Goal: Task Accomplishment & Management: Manage account settings

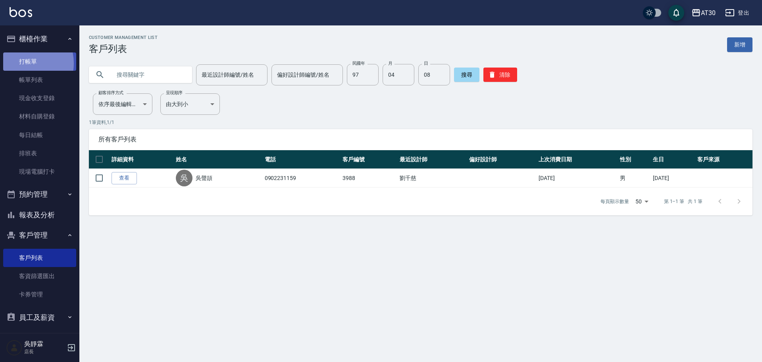
click at [21, 62] on link "打帳單" at bounding box center [39, 61] width 73 height 18
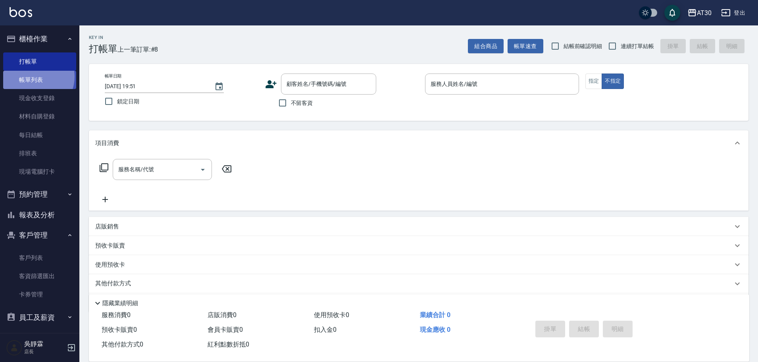
click at [35, 77] on link "帳單列表" at bounding box center [39, 80] width 73 height 18
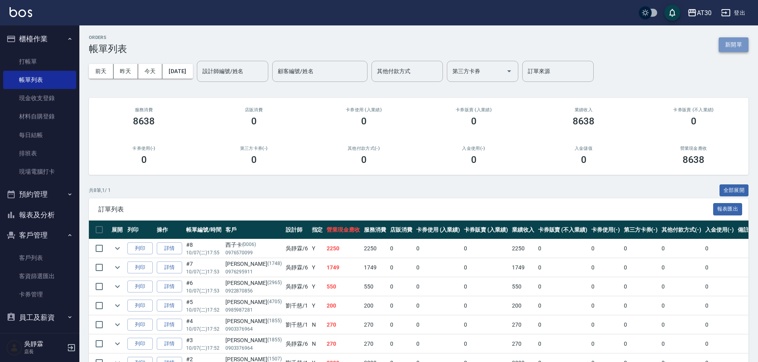
click at [742, 44] on button "新開單" at bounding box center [734, 44] width 30 height 15
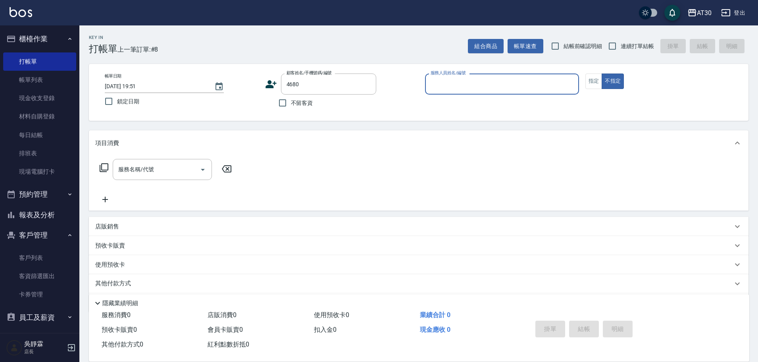
type input "[PERSON_NAME]/0970289500/4680"
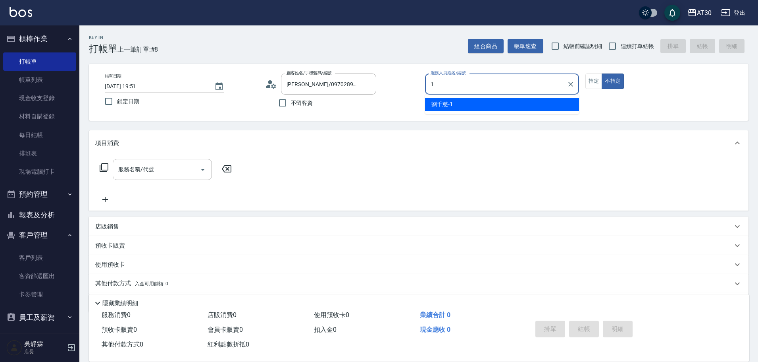
type input "[PERSON_NAME]1"
type button "false"
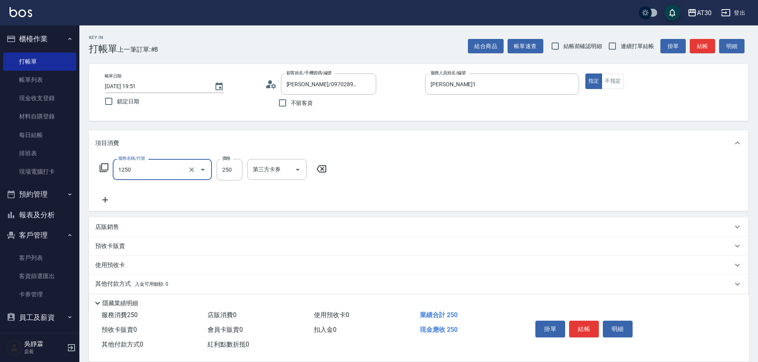
type input "洗髮250(1250)"
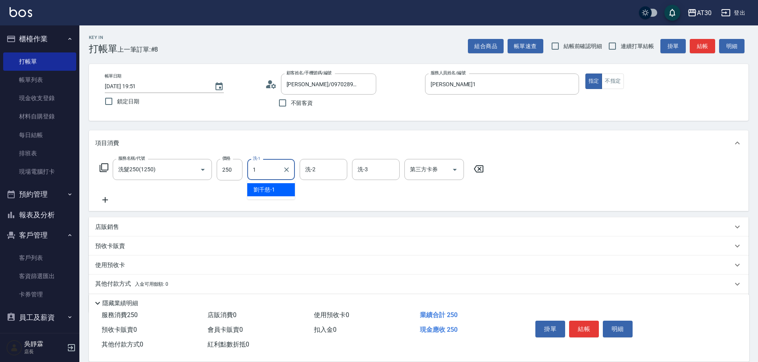
type input "[PERSON_NAME]1"
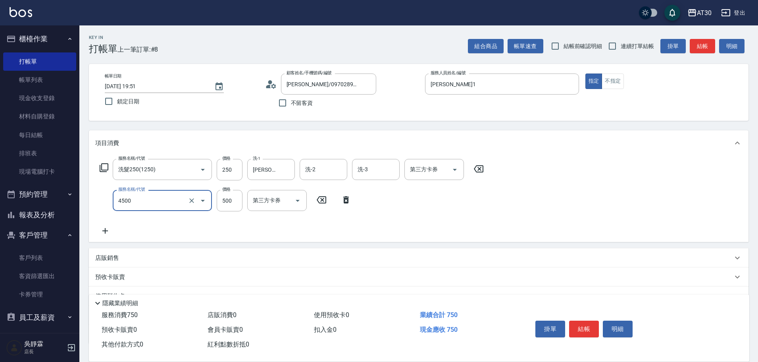
type input "補染(4500)"
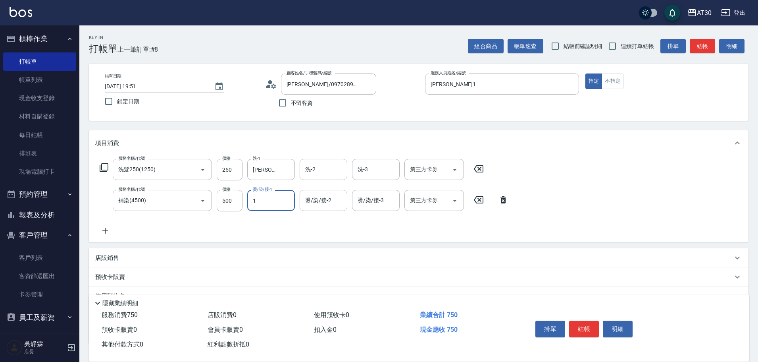
type input "[PERSON_NAME]1"
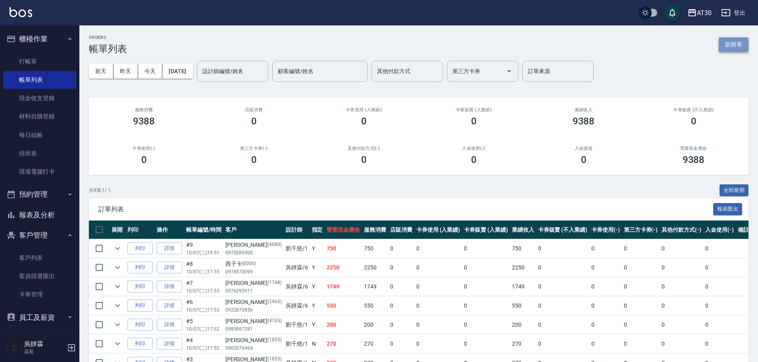
click at [726, 44] on button "新開單" at bounding box center [734, 44] width 30 height 15
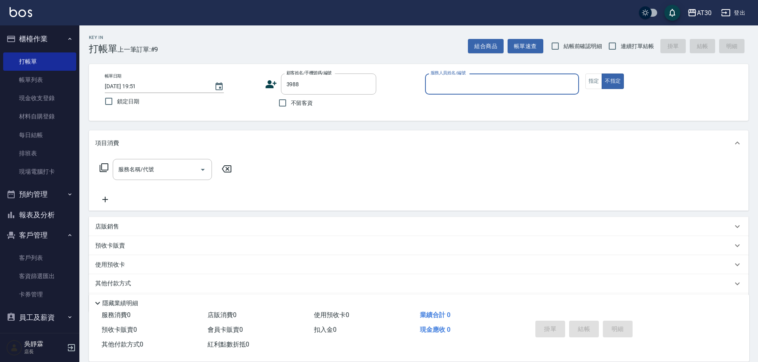
type input "吳聲頡/0902231159/3988"
click at [602, 73] on button "不指定" at bounding box center [613, 80] width 22 height 15
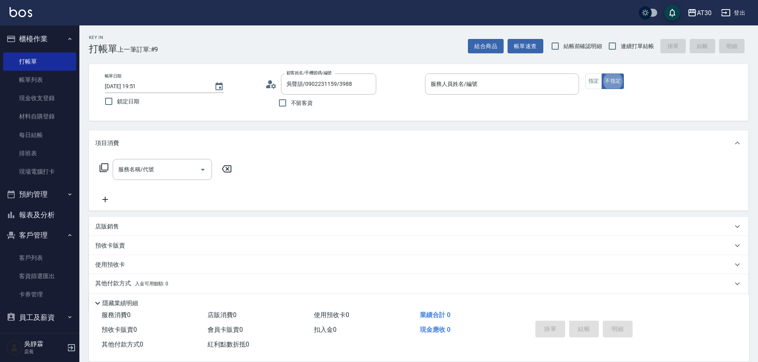
type button "false"
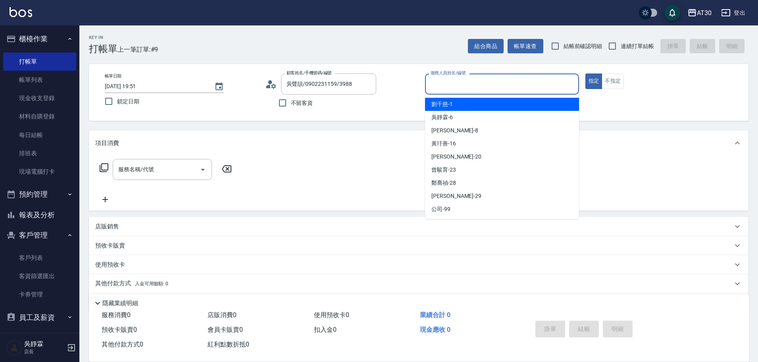
click at [452, 83] on input "服務人員姓名/編號" at bounding box center [502, 84] width 147 height 14
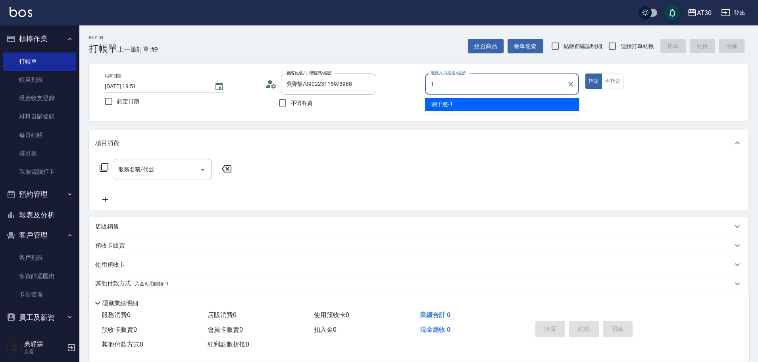
type input "[PERSON_NAME]1"
type button "true"
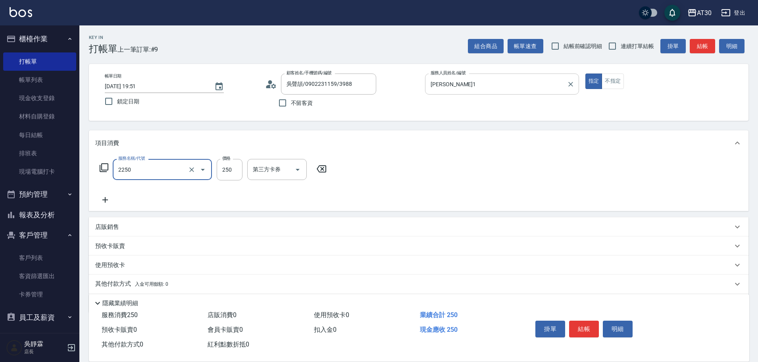
type input "剪髮(2250)"
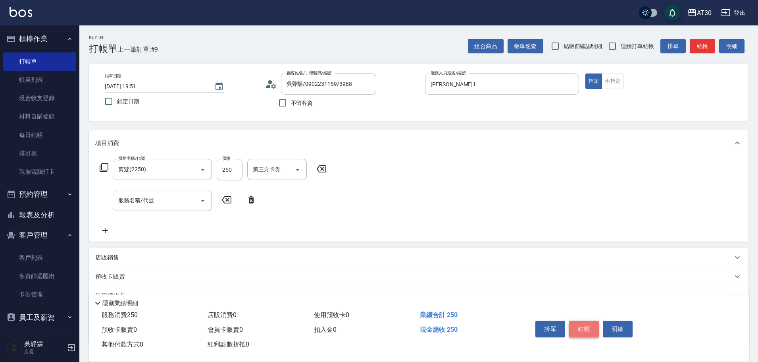
click at [579, 324] on button "結帳" at bounding box center [584, 328] width 30 height 17
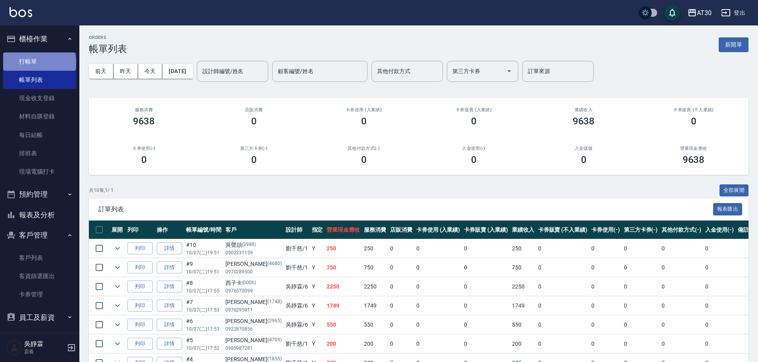
click at [39, 63] on link "打帳單" at bounding box center [39, 61] width 73 height 18
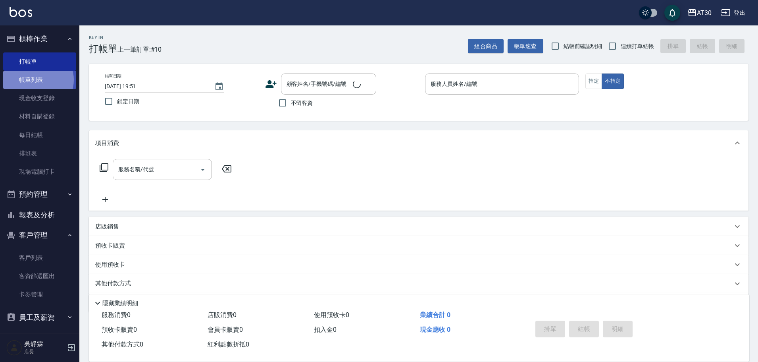
click at [37, 80] on link "帳單列表" at bounding box center [39, 80] width 73 height 18
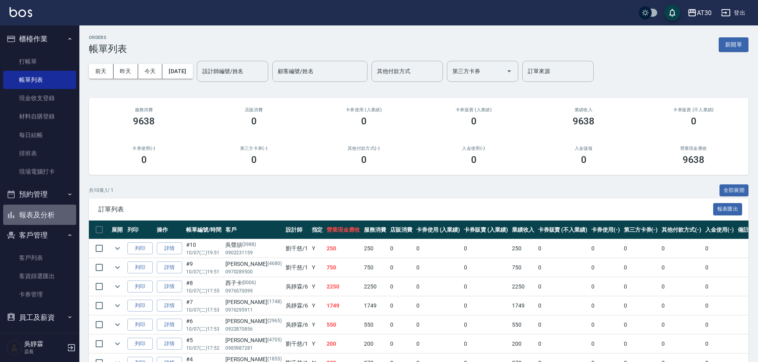
click at [42, 214] on button "報表及分析" at bounding box center [39, 214] width 73 height 21
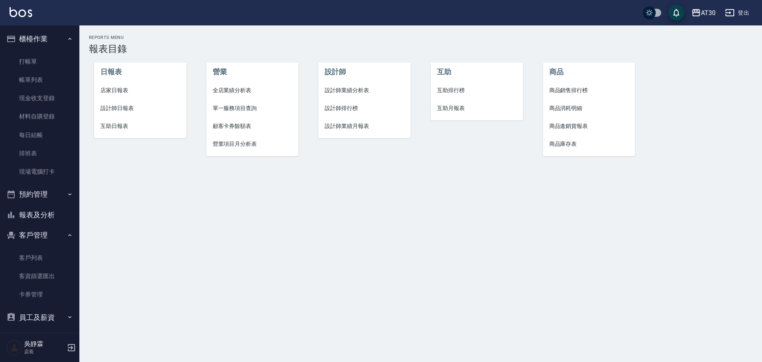
click at [116, 91] on span "店家日報表" at bounding box center [140, 90] width 80 height 8
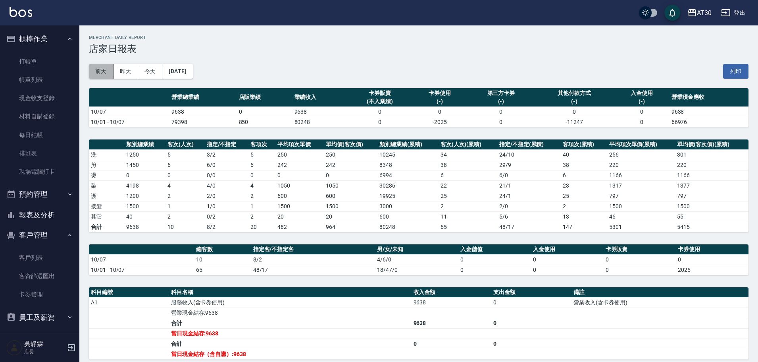
click at [98, 69] on button "前天" at bounding box center [101, 71] width 25 height 15
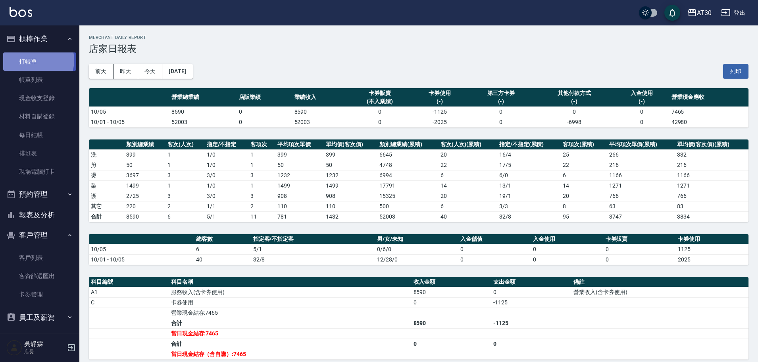
click at [33, 60] on link "打帳單" at bounding box center [39, 61] width 73 height 18
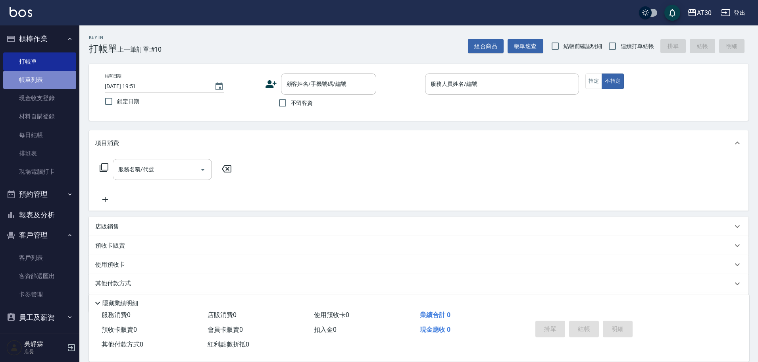
click at [42, 76] on link "帳單列表" at bounding box center [39, 80] width 73 height 18
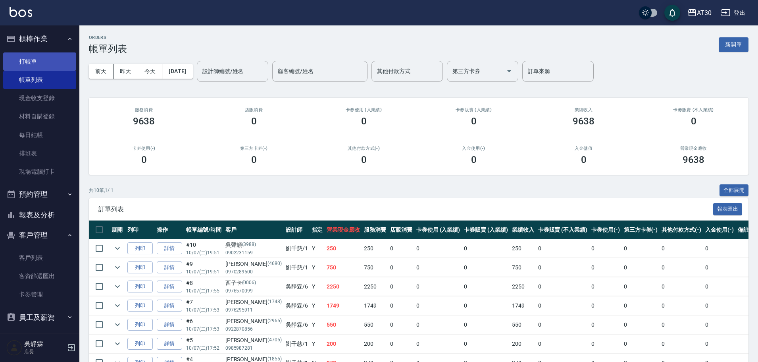
click at [39, 56] on link "打帳單" at bounding box center [39, 61] width 73 height 18
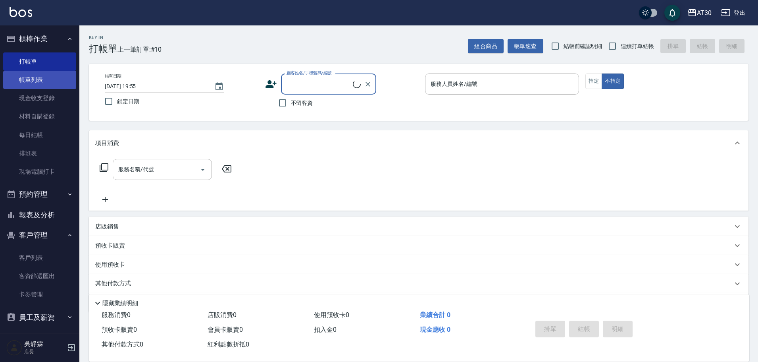
click at [47, 79] on link "帳單列表" at bounding box center [39, 80] width 73 height 18
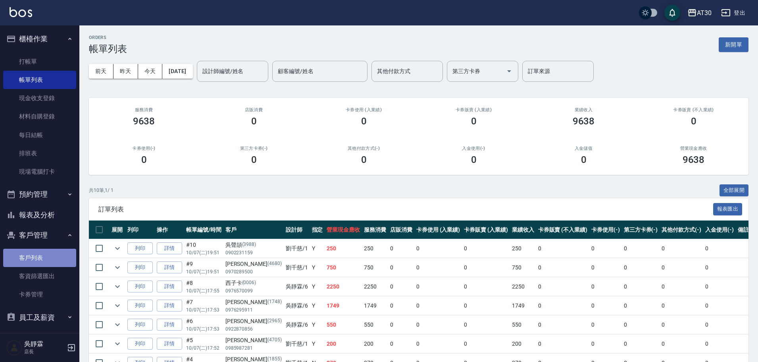
click at [47, 256] on link "客戶列表" at bounding box center [39, 258] width 73 height 18
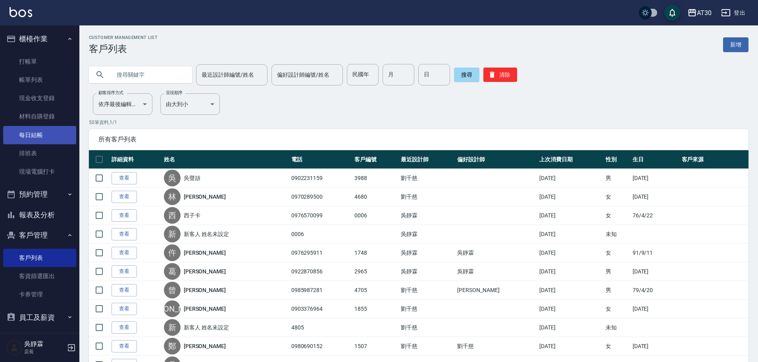
click at [35, 132] on link "每日結帳" at bounding box center [39, 135] width 73 height 18
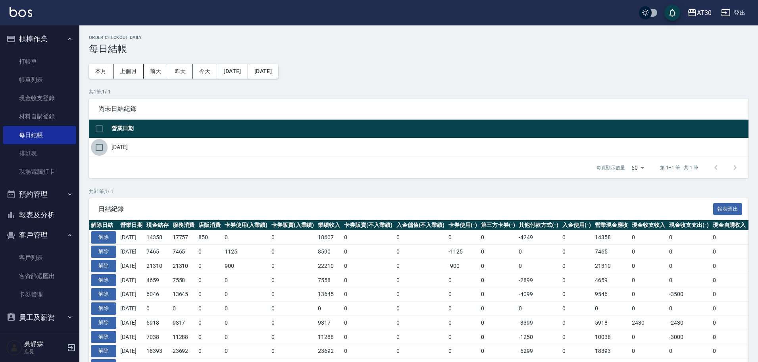
click at [102, 146] on input "checkbox" at bounding box center [99, 147] width 17 height 17
checkbox input "true"
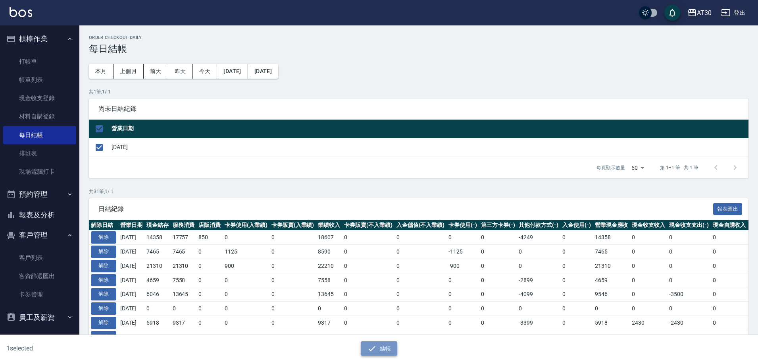
click at [386, 350] on button "結帳" at bounding box center [379, 348] width 37 height 15
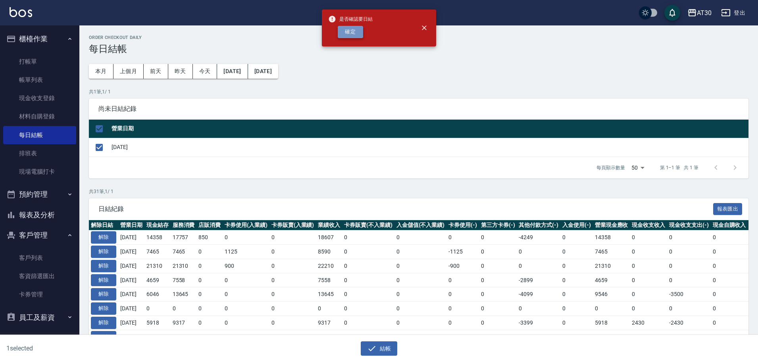
click at [339, 31] on button "確定" at bounding box center [350, 32] width 25 height 12
checkbox input "false"
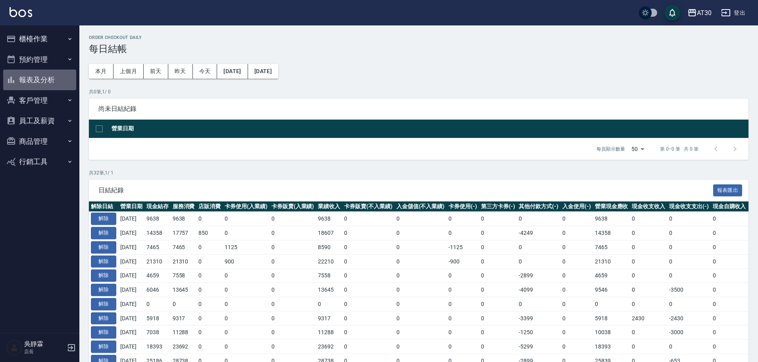
click at [32, 77] on button "報表及分析" at bounding box center [39, 79] width 73 height 21
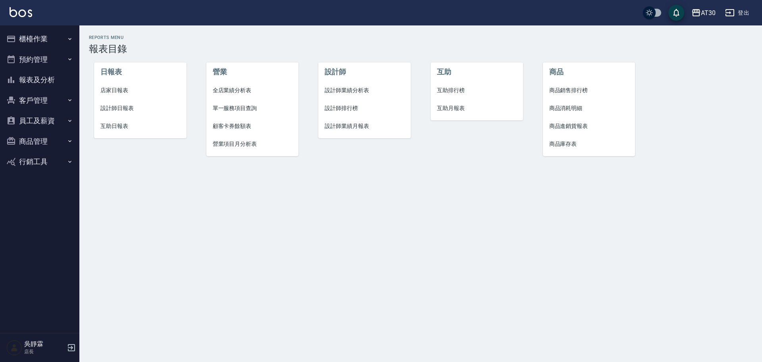
click at [349, 105] on span "設計師排行榜" at bounding box center [365, 108] width 80 height 8
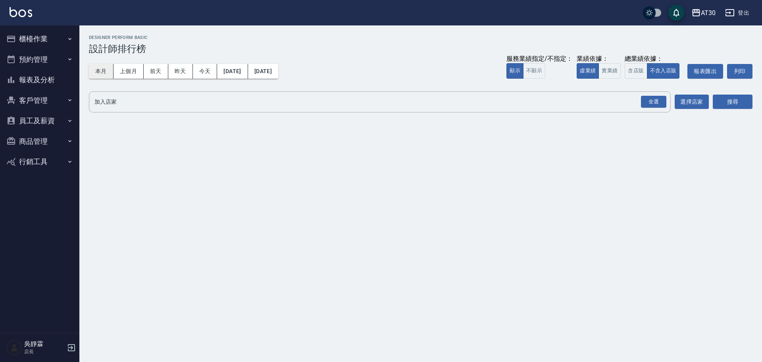
click at [101, 69] on button "本月" at bounding box center [101, 71] width 25 height 15
click at [658, 99] on div "全選" at bounding box center [653, 102] width 25 height 12
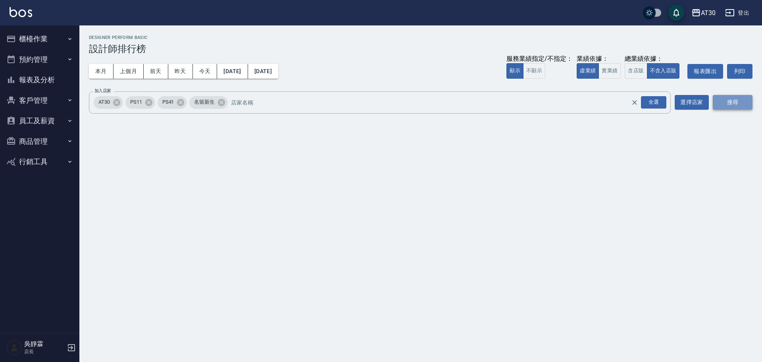
click at [721, 105] on button "搜尋" at bounding box center [733, 102] width 40 height 15
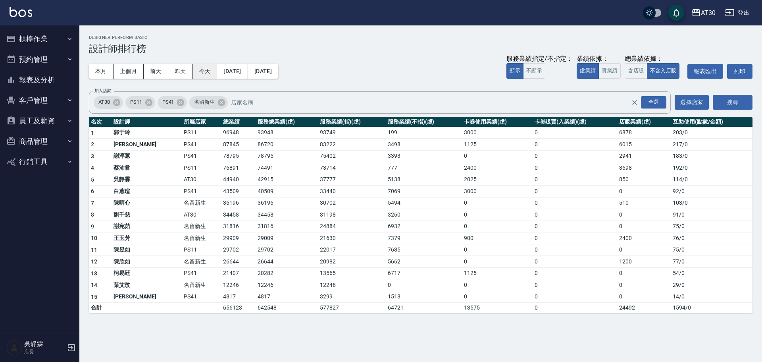
click at [207, 72] on button "今天" at bounding box center [205, 71] width 25 height 15
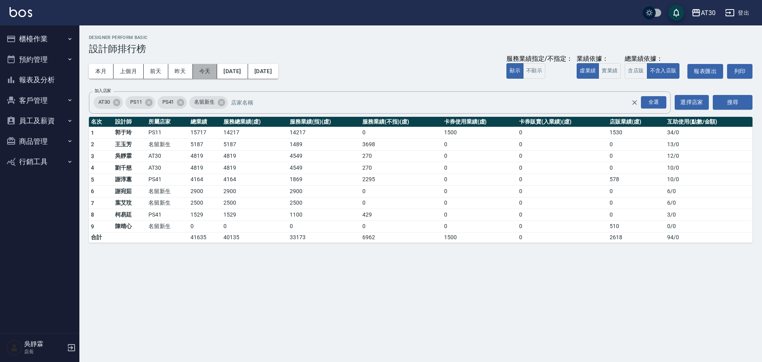
click at [202, 70] on button "今天" at bounding box center [205, 71] width 25 height 15
click at [740, 101] on button "搜尋" at bounding box center [733, 102] width 40 height 15
click at [42, 37] on button "櫃檯作業" at bounding box center [39, 39] width 73 height 21
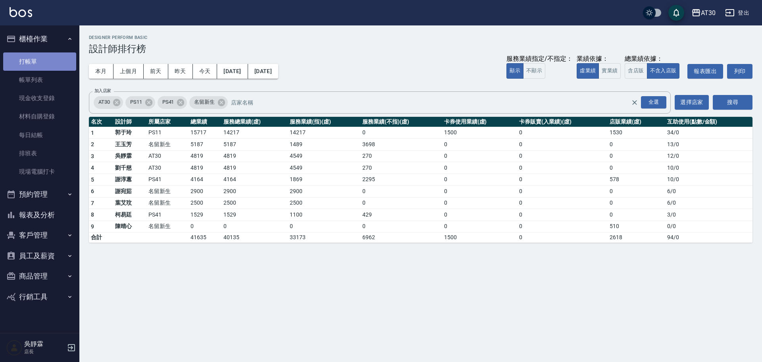
click at [44, 58] on link "打帳單" at bounding box center [39, 61] width 73 height 18
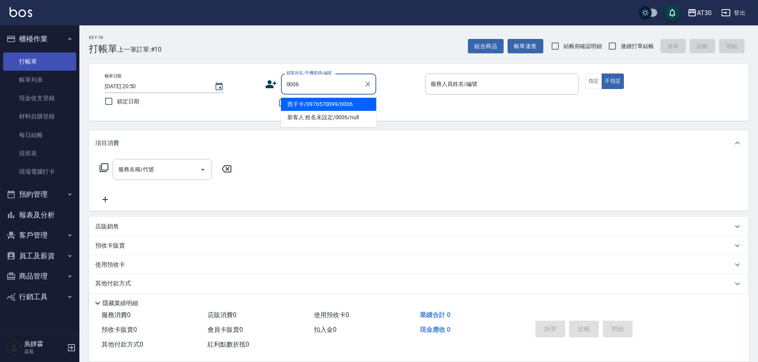
type input "西子卡/0976570099/0006"
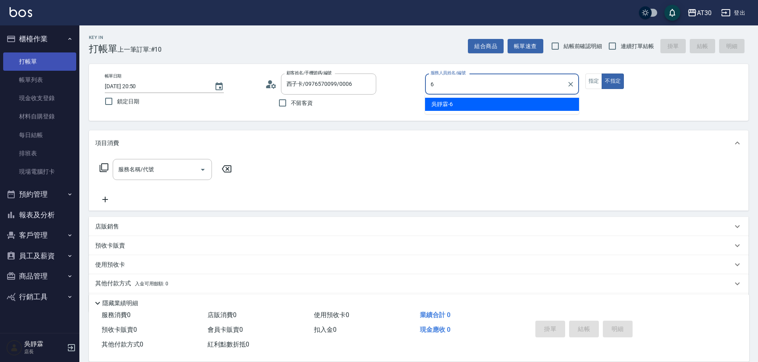
type input "吳靜霖-6"
type button "false"
type input "新客人 姓名未設定/0006/null"
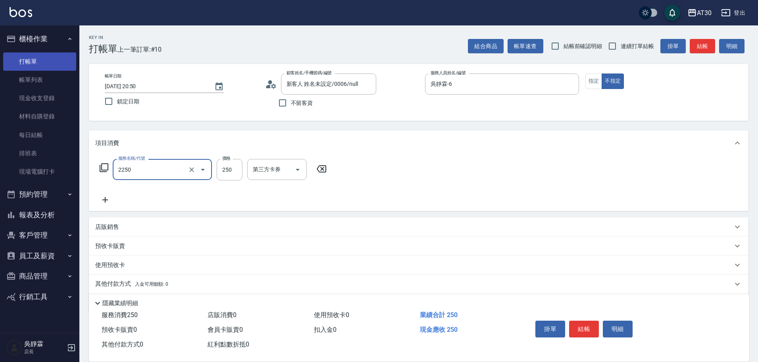
type input "剪髮(2250)"
click at [323, 168] on icon at bounding box center [322, 168] width 10 height 7
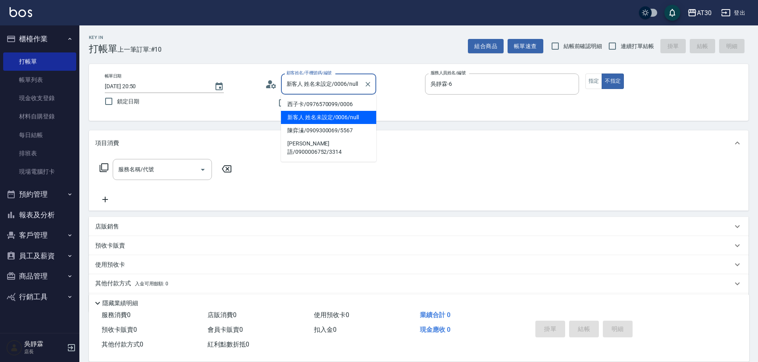
click at [324, 81] on input "新客人 姓名未設定/0006/null" at bounding box center [323, 84] width 76 height 14
click at [328, 102] on li "西子卡/0976570099/0006" at bounding box center [328, 104] width 95 height 13
type input "西子卡/0976570099/0006"
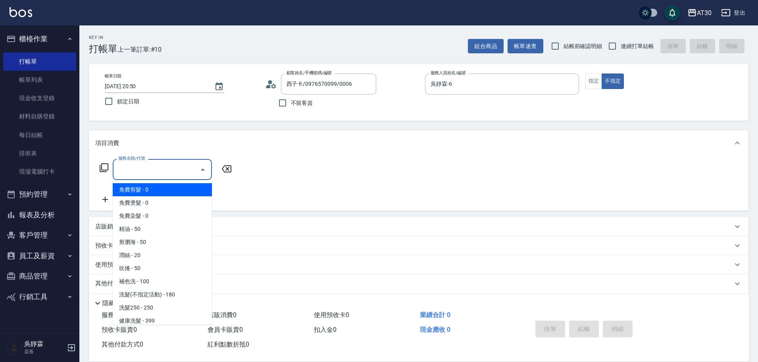
click at [148, 171] on input "服務名稱/代號" at bounding box center [156, 169] width 80 height 14
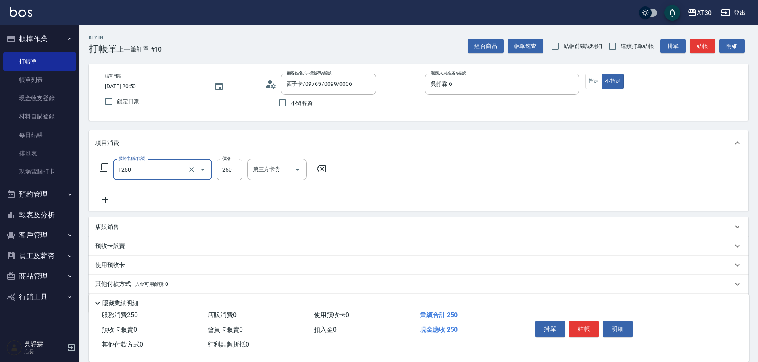
type input "洗髮250(1250)"
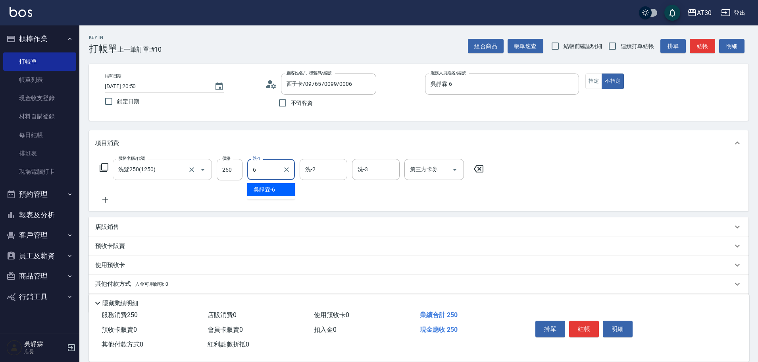
type input "吳靜霖-6"
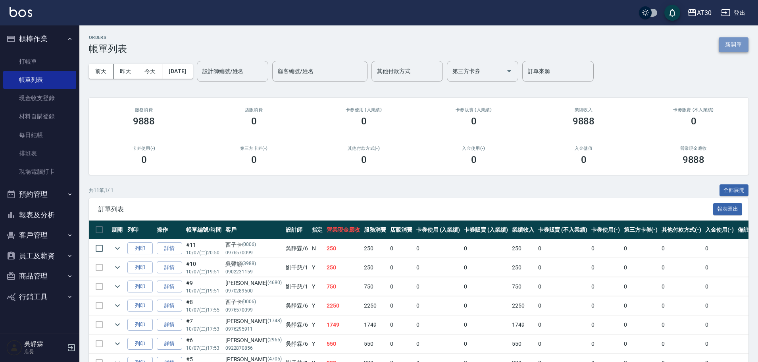
click at [737, 46] on button "新開單" at bounding box center [734, 44] width 30 height 15
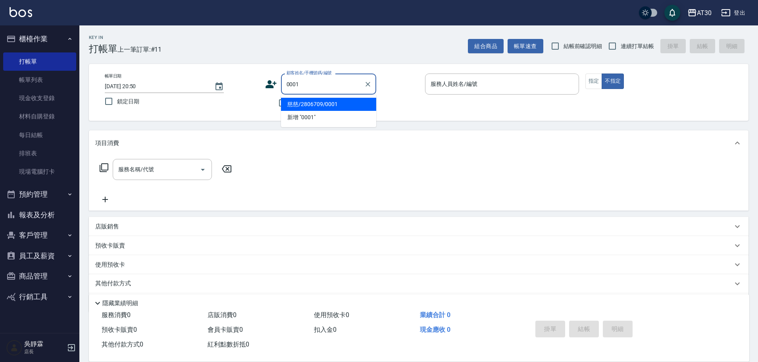
type input "慈慈/2806709/0001"
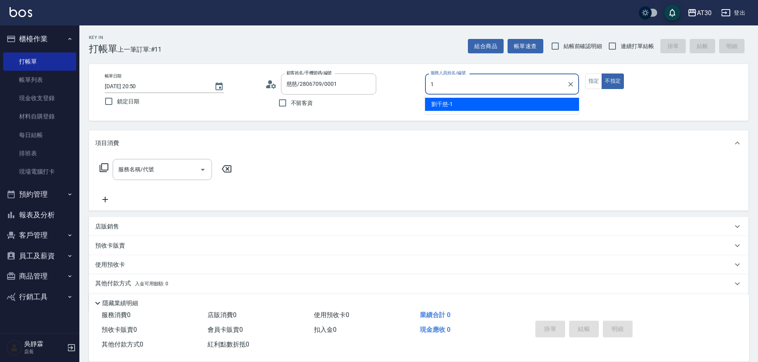
type input "[PERSON_NAME]1"
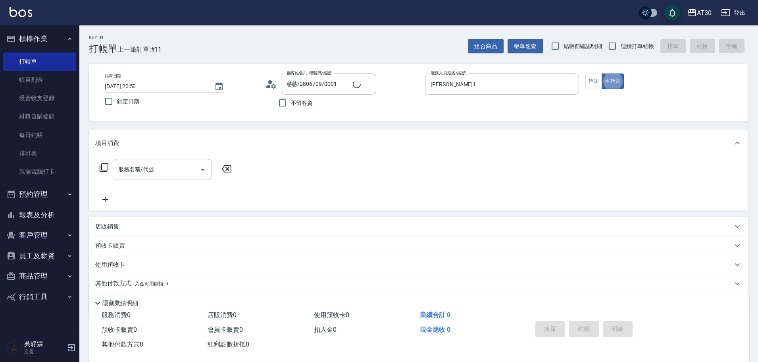
type button "false"
type input "新客人 姓名未設定/0001/null"
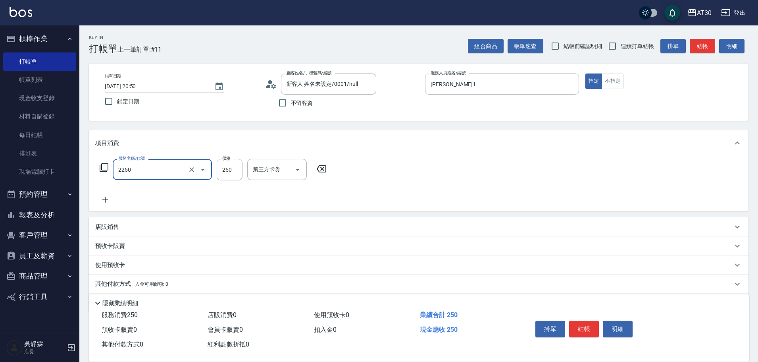
type input "剪髮(2250)"
click at [324, 169] on icon at bounding box center [322, 169] width 20 height 10
type input "洗髮250(1250)"
type input "250"
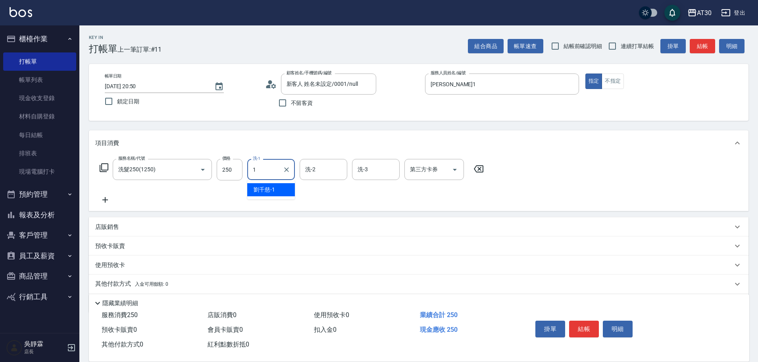
type input "[PERSON_NAME]1"
click at [313, 87] on input "新客人 姓名未設定/0001/null" at bounding box center [323, 84] width 76 height 14
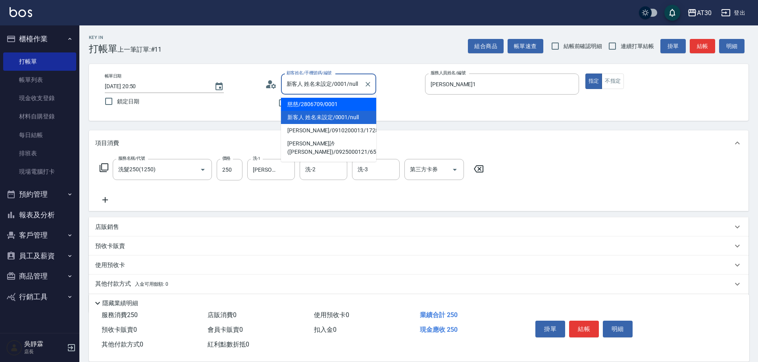
click at [308, 103] on li "慈慈/2806709/0001" at bounding box center [328, 104] width 95 height 13
type input "慈慈/2806709/0001"
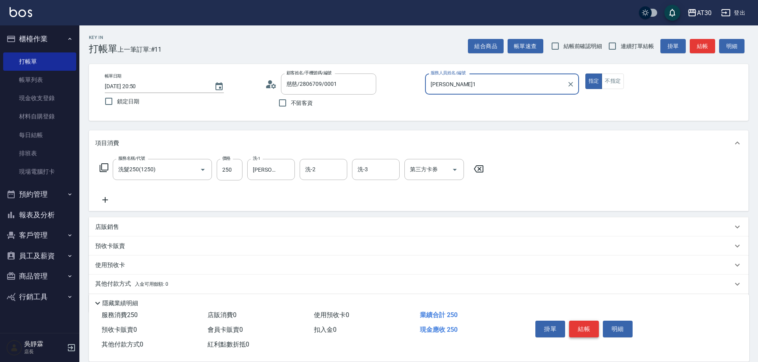
click at [592, 331] on button "結帳" at bounding box center [584, 328] width 30 height 17
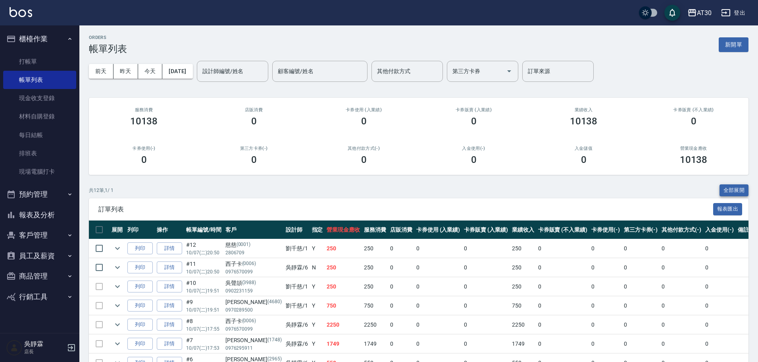
click at [732, 187] on button "全部展開" at bounding box center [734, 190] width 29 height 12
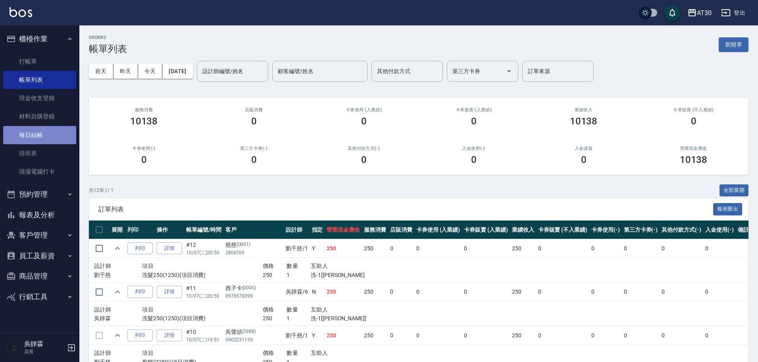
click at [34, 138] on link "每日結帳" at bounding box center [39, 135] width 73 height 18
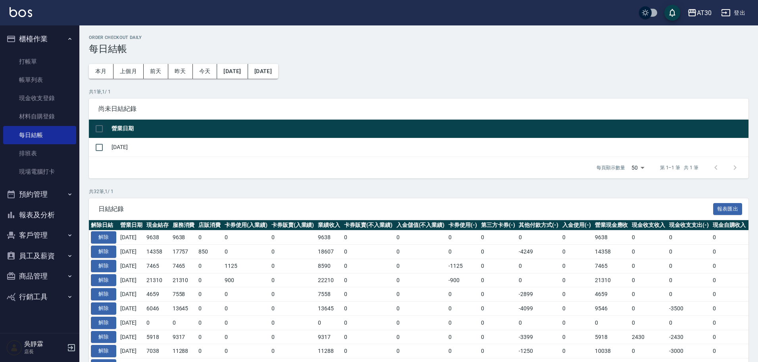
click at [101, 129] on input "checkbox" at bounding box center [99, 128] width 17 height 17
checkbox input "true"
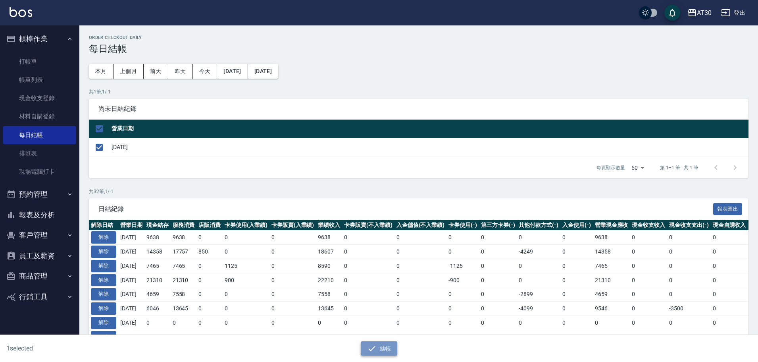
click at [380, 353] on button "結帳" at bounding box center [379, 348] width 37 height 15
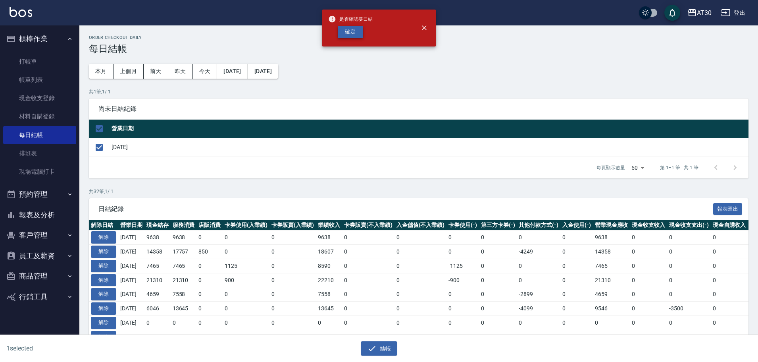
click at [351, 29] on button "確定" at bounding box center [350, 32] width 25 height 12
checkbox input "false"
